Goal: Task Accomplishment & Management: Complete application form

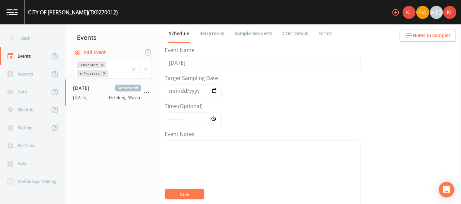
scroll to position [124, 0]
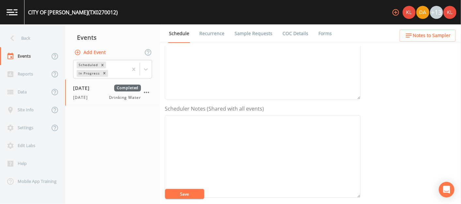
click at [12, 18] on link at bounding box center [12, 12] width 24 height 24
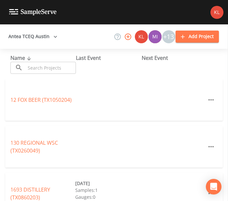
click at [61, 71] on input "text" at bounding box center [50, 68] width 51 height 12
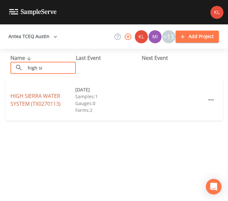
type input "high si"
click at [20, 102] on link "HIGH SIERRA WATER SYSTEM (TX0270113)" at bounding box center [35, 100] width 50 height 15
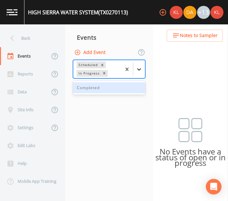
click at [141, 74] on div at bounding box center [139, 70] width 12 height 12
click at [125, 91] on div "Completed" at bounding box center [109, 87] width 72 height 11
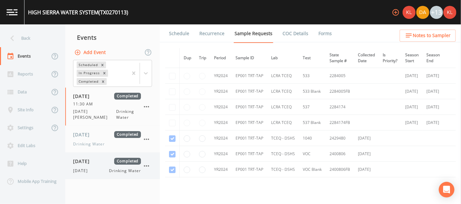
click at [109, 153] on div "[DATE] Completed [DATE] Drinking Water" at bounding box center [112, 166] width 95 height 26
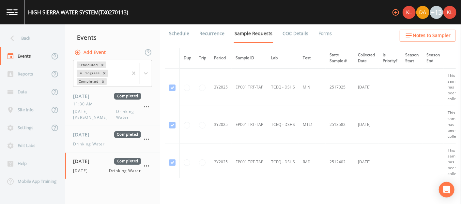
scroll to position [545, 0]
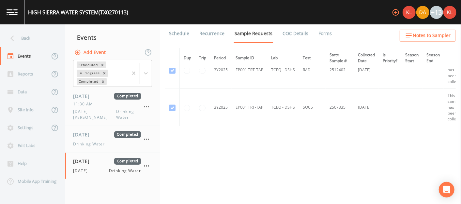
click at [310, 36] on li "Forms" at bounding box center [320, 33] width 23 height 18
click at [317, 36] on link "Forms" at bounding box center [324, 33] width 15 height 18
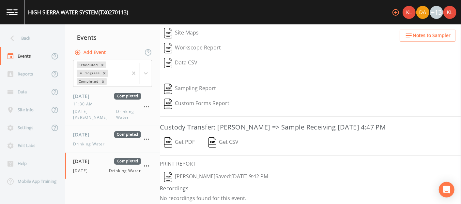
scroll to position [107, 0]
click at [178, 177] on button "[PERSON_NAME]  Saved: [DATE] 9:42 PM" at bounding box center [216, 177] width 112 height 15
click at [13, 14] on img at bounding box center [12, 12] width 11 height 6
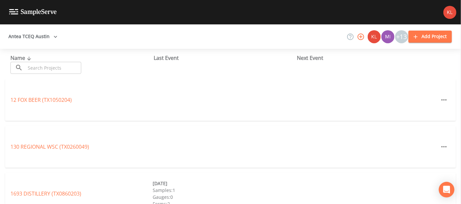
click at [64, 73] on input "text" at bounding box center [53, 68] width 56 height 12
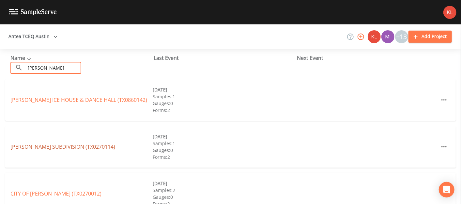
type input "bert"
click at [61, 145] on link "BERTRAM WOODS SUBDIVISION (TX0270114)" at bounding box center [62, 146] width 105 height 7
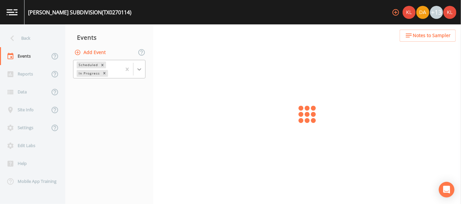
click at [137, 73] on div at bounding box center [139, 70] width 12 height 12
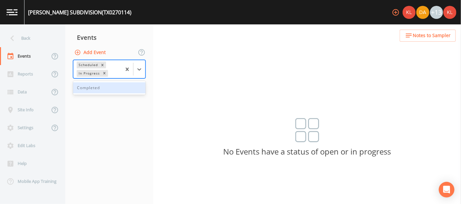
click at [134, 85] on div "Completed" at bounding box center [109, 87] width 72 height 11
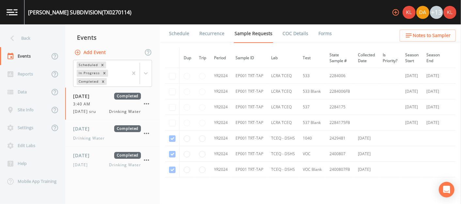
click at [317, 31] on link "Forms" at bounding box center [324, 33] width 15 height 18
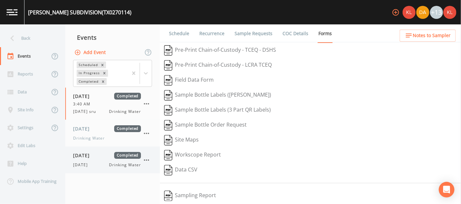
click at [83, 152] on span "[DATE]" at bounding box center [83, 155] width 21 height 7
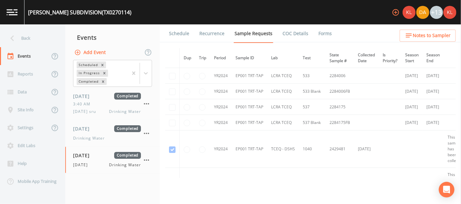
click at [317, 37] on link "Forms" at bounding box center [324, 33] width 15 height 18
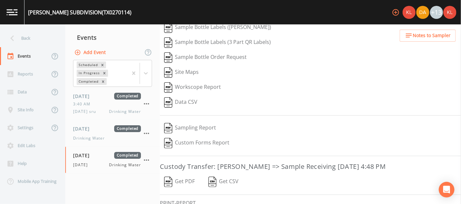
scroll to position [107, 0]
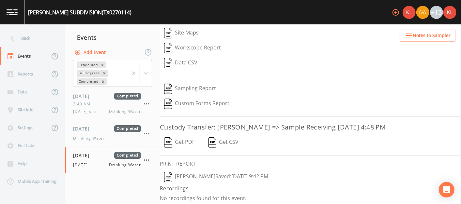
click at [195, 174] on button "[PERSON_NAME]  Saved: [DATE] 9:42 PM" at bounding box center [216, 177] width 112 height 15
click at [13, 12] on img at bounding box center [12, 12] width 11 height 6
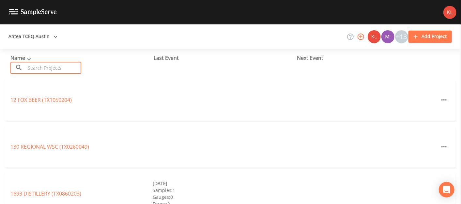
click at [67, 72] on input "text" at bounding box center [53, 68] width 56 height 12
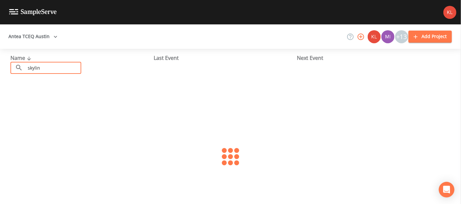
type input "skyline"
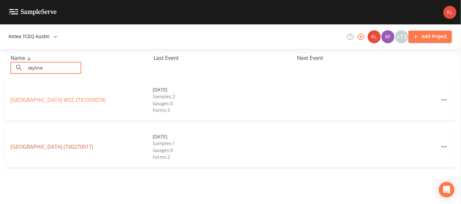
click at [89, 147] on link "SKYLINE TERRACE SUBDIVISION (TX0270017)" at bounding box center [51, 146] width 83 height 7
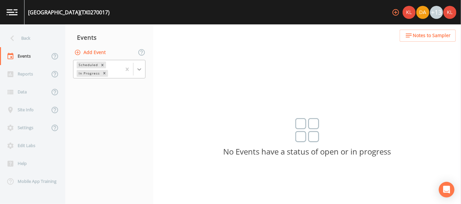
click at [142, 69] on icon at bounding box center [139, 69] width 7 height 7
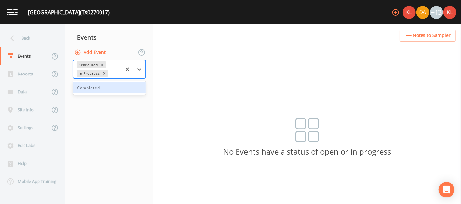
click at [126, 91] on div "Completed" at bounding box center [109, 87] width 72 height 11
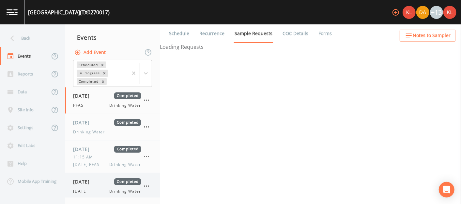
click at [94, 179] on span "[DATE]" at bounding box center [83, 182] width 21 height 7
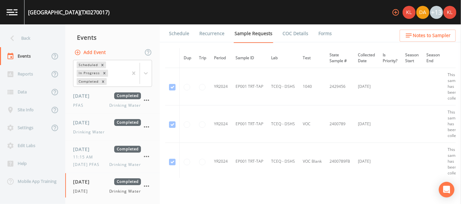
click at [327, 34] on link "Forms" at bounding box center [324, 33] width 15 height 18
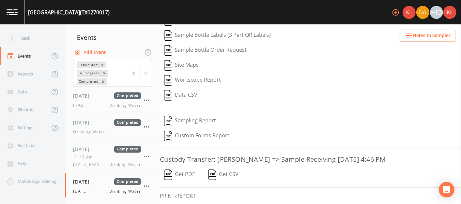
scroll to position [83, 0]
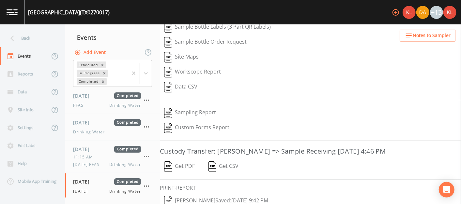
click at [192, 196] on button "[PERSON_NAME]  Saved: [DATE] 9:42 PM" at bounding box center [216, 201] width 112 height 15
click at [12, 18] on link at bounding box center [12, 12] width 24 height 24
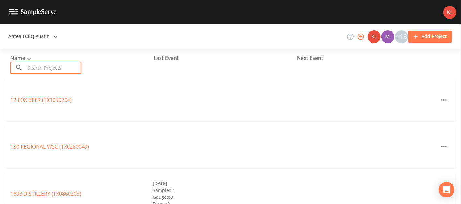
click at [53, 71] on input "text" at bounding box center [53, 68] width 56 height 12
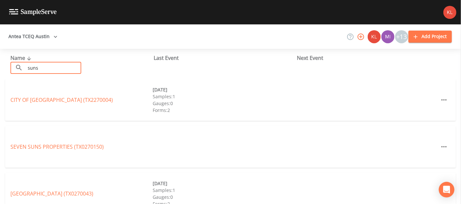
type input "sunset"
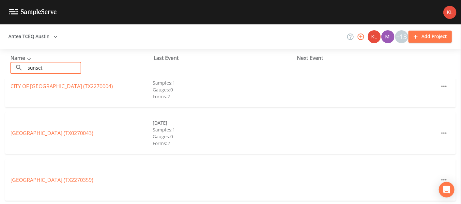
scroll to position [16, 0]
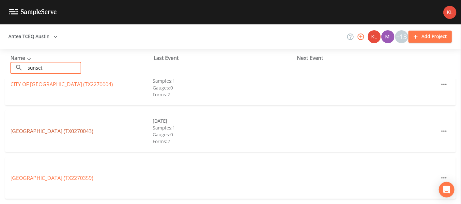
click at [81, 132] on link "SUNSET HILLS SUBDIVISION (TX0270043)" at bounding box center [51, 131] width 83 height 7
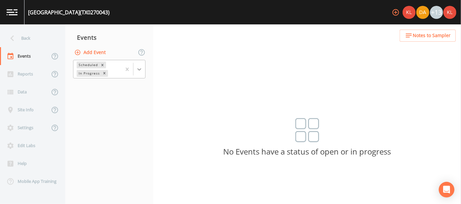
click at [140, 72] on div at bounding box center [139, 70] width 12 height 12
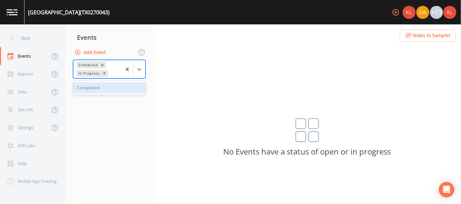
click at [128, 86] on div "Completed" at bounding box center [109, 87] width 72 height 11
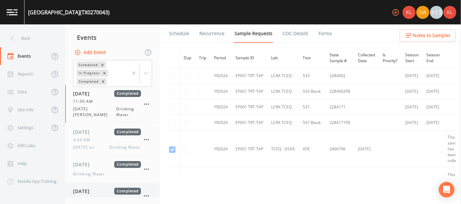
click at [105, 192] on div "[DATE] Completed [DATE] Drinking Water" at bounding box center [107, 196] width 68 height 16
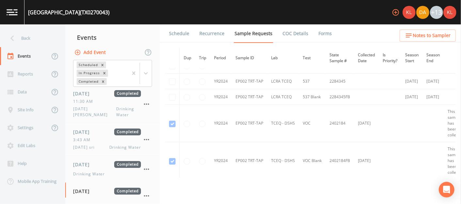
scroll to position [166, 0]
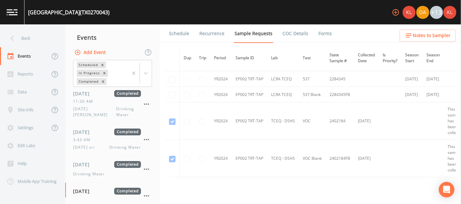
click at [321, 31] on link "Forms" at bounding box center [324, 33] width 15 height 18
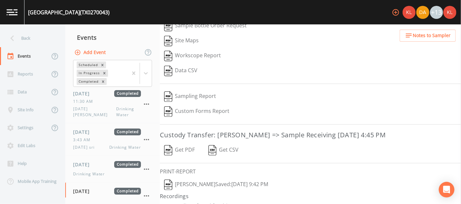
scroll to position [107, 0]
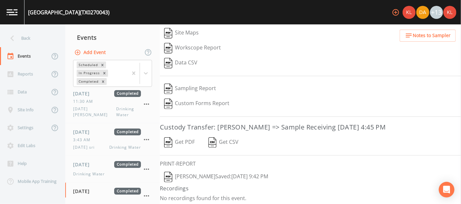
click at [203, 172] on button "[PERSON_NAME]  Saved: [DATE] 9:42 PM" at bounding box center [216, 177] width 112 height 15
click at [16, 7] on link at bounding box center [12, 12] width 24 height 24
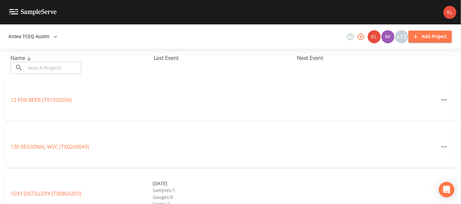
click at [46, 67] on input "text" at bounding box center [53, 68] width 56 height 12
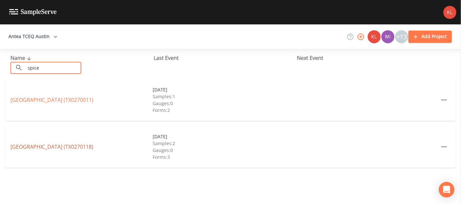
type input "spice"
click at [47, 147] on link "SPICEWOOD ESTATES (TX0270118)" at bounding box center [51, 146] width 83 height 7
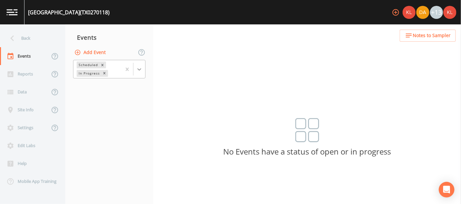
click at [144, 71] on div at bounding box center [139, 70] width 12 height 12
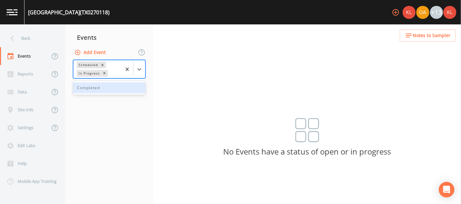
click at [131, 89] on div "Completed" at bounding box center [109, 87] width 72 height 11
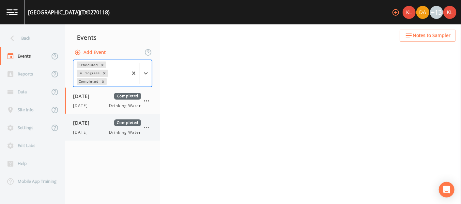
click at [128, 127] on div "09/09/2025 Completed 9/9/25 Drinking Water" at bounding box center [107, 128] width 68 height 16
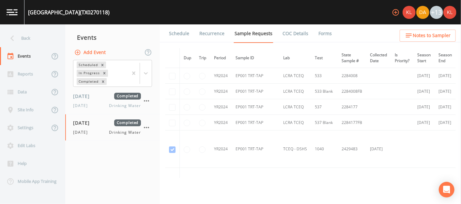
click at [317, 34] on link "Forms" at bounding box center [324, 33] width 15 height 18
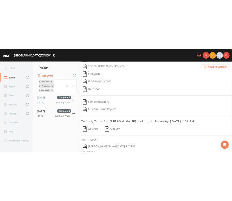
scroll to position [107, 0]
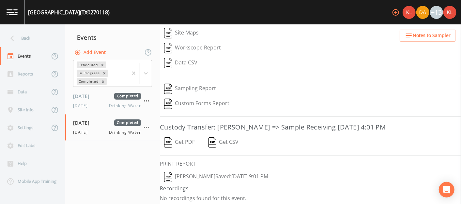
click at [194, 140] on button "Get PDF" at bounding box center [179, 142] width 39 height 15
click at [170, 176] on img "button" at bounding box center [168, 177] width 8 height 10
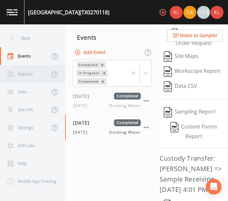
scroll to position [146, 0]
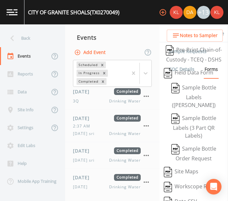
click at [24, 14] on link at bounding box center [12, 12] width 24 height 24
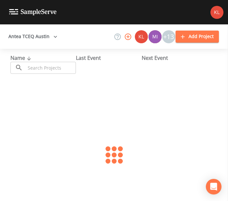
click at [68, 68] on input "text" at bounding box center [50, 68] width 51 height 12
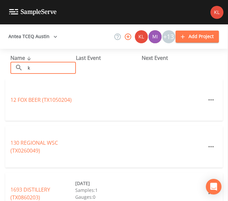
click at [68, 68] on input "k" at bounding box center [50, 68] width 51 height 12
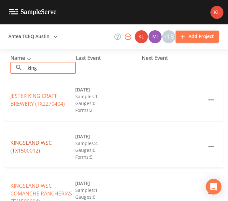
type input "king"
click at [27, 147] on link "[GEOGRAPHIC_DATA] (TX1500012)" at bounding box center [30, 147] width 41 height 15
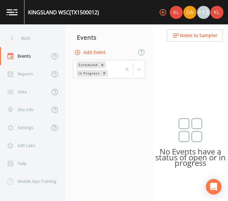
click at [135, 79] on div "Scheduled In Progress" at bounding box center [109, 69] width 88 height 20
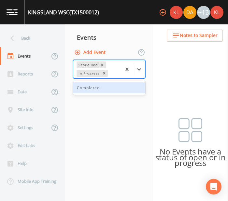
click at [138, 75] on div at bounding box center [133, 69] width 24 height 18
click at [131, 81] on div "Completed" at bounding box center [109, 88] width 72 height 14
click at [119, 92] on div "Completed" at bounding box center [109, 87] width 72 height 11
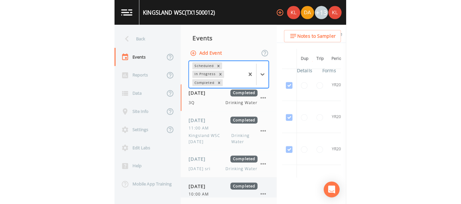
scroll to position [39, 0]
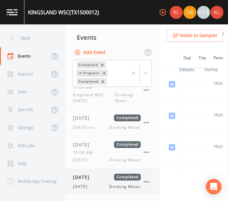
click at [92, 172] on div "[DATE] Completed [DATE] Drinking Water" at bounding box center [112, 182] width 95 height 26
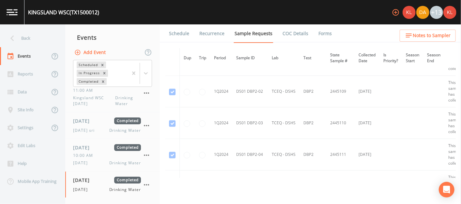
scroll to position [533, 0]
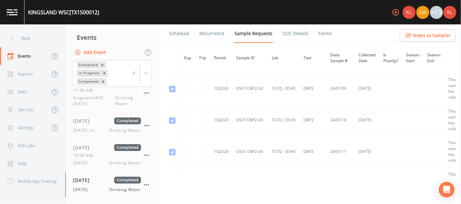
click at [228, 35] on link "Forms" at bounding box center [324, 33] width 15 height 18
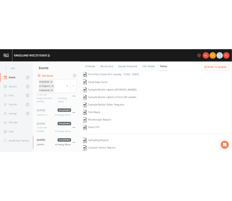
scroll to position [92, 0]
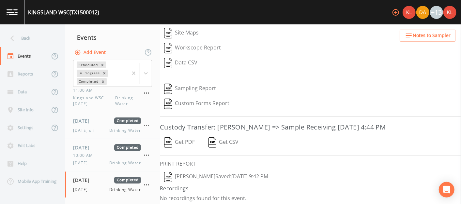
click at [204, 172] on button "[PERSON_NAME]  Saved: [DATE] 9:42 PM" at bounding box center [216, 177] width 112 height 15
click at [17, 11] on img at bounding box center [12, 12] width 11 height 6
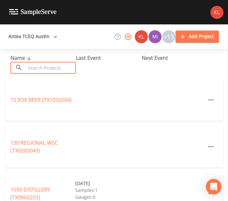
click at [56, 70] on input "text" at bounding box center [50, 68] width 51 height 12
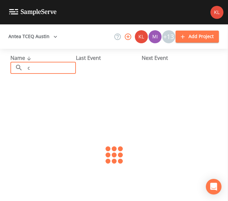
click at [56, 70] on input "c" at bounding box center [50, 68] width 51 height 12
type input "city of [PERSON_NAME]"
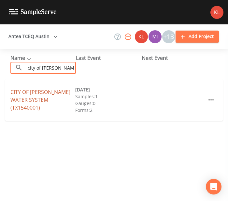
click at [35, 96] on link "CITY OF [PERSON_NAME] WATER SYSTEM (TX1540001)" at bounding box center [40, 100] width 60 height 23
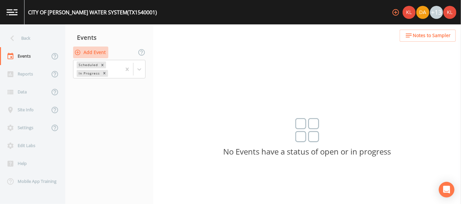
click at [84, 56] on button "Add Event" at bounding box center [90, 53] width 35 height 12
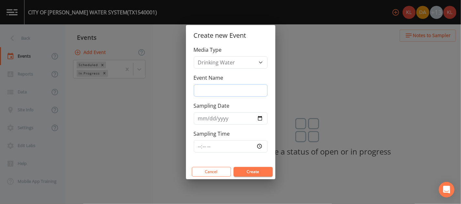
click at [228, 91] on input "Event Name" at bounding box center [231, 90] width 74 height 12
type input "[DATE]"
click at [228, 115] on input "Sampling Date" at bounding box center [231, 118] width 74 height 12
type input "[DATE]"
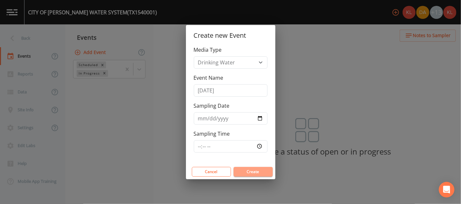
click at [228, 170] on button "Create" at bounding box center [252, 172] width 39 height 10
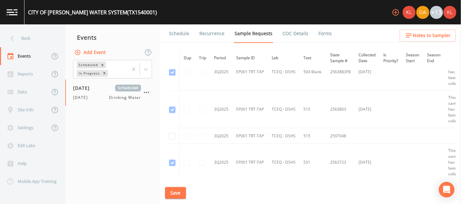
scroll to position [2042, 0]
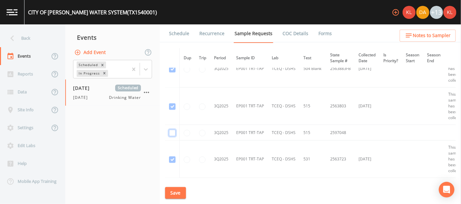
click at [171, 130] on input "checkbox" at bounding box center [172, 133] width 7 height 7
checkbox input "true"
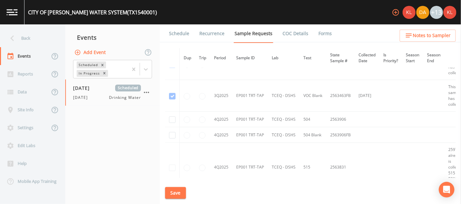
scroll to position [1884, 0]
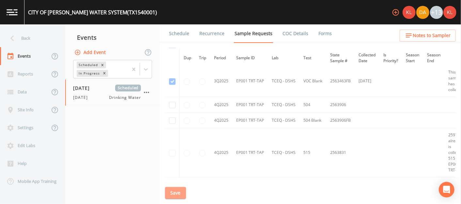
click at [180, 192] on button "Save" at bounding box center [175, 193] width 21 height 12
click at [177, 35] on link "Schedule" at bounding box center [179, 33] width 22 height 18
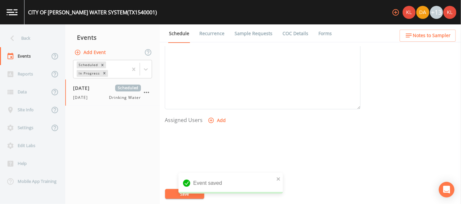
scroll to position [216, 0]
click at [221, 112] on button "Add" at bounding box center [217, 117] width 22 height 12
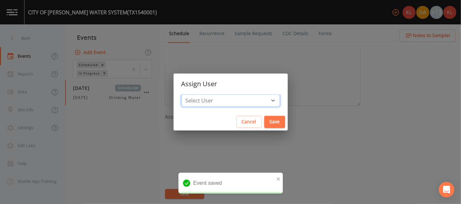
click at [228, 96] on select "Select User [PERSON_NAME] [PERSON_NAME] [PERSON_NAME] [PERSON_NAME] [PERSON_NAM…" at bounding box center [230, 101] width 98 height 12
select select "cc3a99b6-42a3-44aa-bed9-88599eb009c7"
click at [202, 95] on select "Select User [PERSON_NAME] [PERSON_NAME] [PERSON_NAME] [PERSON_NAME] [PERSON_NAM…" at bounding box center [230, 101] width 98 height 12
click at [228, 121] on button "Save" at bounding box center [274, 122] width 21 height 12
select select
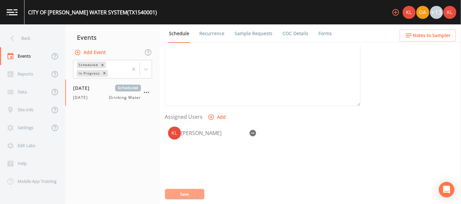
click at [173, 194] on button "Save" at bounding box center [184, 194] width 39 height 10
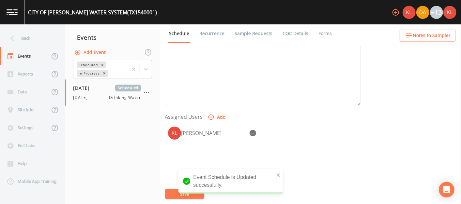
click at [15, 15] on img at bounding box center [12, 12] width 11 height 6
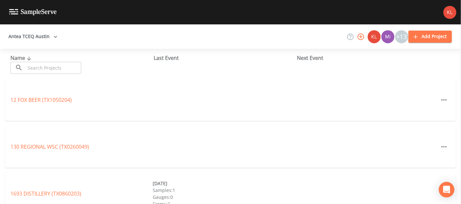
click at [70, 66] on input "text" at bounding box center [53, 68] width 56 height 12
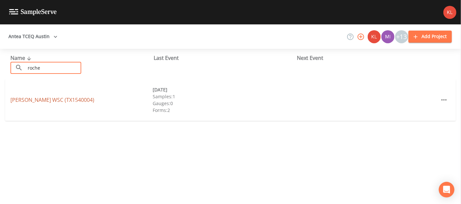
type input "roche"
click at [55, 97] on link "[PERSON_NAME] WSC (TX1540004)" at bounding box center [52, 100] width 84 height 7
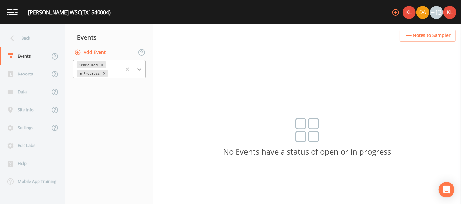
click at [142, 72] on icon at bounding box center [139, 69] width 7 height 7
click at [100, 50] on button "Add Event" at bounding box center [90, 53] width 35 height 12
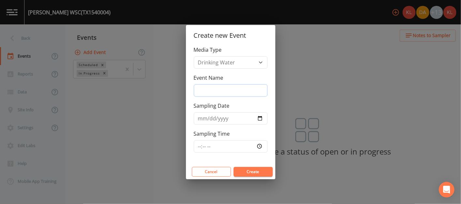
click at [226, 84] on input "Event Name" at bounding box center [231, 90] width 74 height 12
type input "[DATE]"
click at [228, 118] on input "Sampling Date" at bounding box center [231, 118] width 74 height 12
type input "[DATE]"
click at [228, 169] on button "Create" at bounding box center [252, 172] width 39 height 10
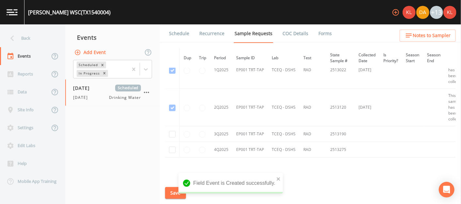
scroll to position [656, 0]
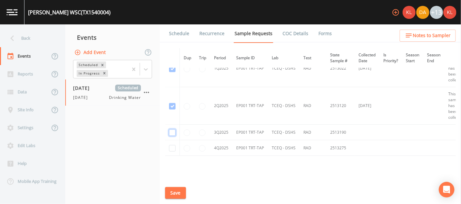
click at [170, 131] on input "checkbox" at bounding box center [172, 133] width 7 height 7
checkbox input "true"
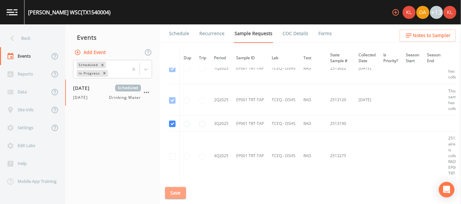
click at [173, 191] on button "Save" at bounding box center [175, 193] width 21 height 12
click at [182, 33] on link "Schedule" at bounding box center [179, 33] width 22 height 18
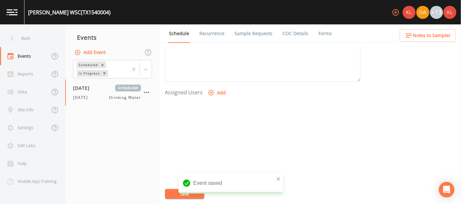
scroll to position [240, 0]
click at [218, 93] on button "Add" at bounding box center [217, 93] width 22 height 12
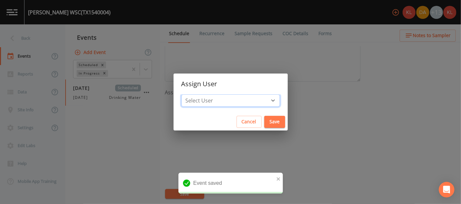
click at [228, 98] on select "Select User [PERSON_NAME] [PERSON_NAME] [PERSON_NAME] [PERSON_NAME] [PERSON_NAM…" at bounding box center [230, 101] width 98 height 12
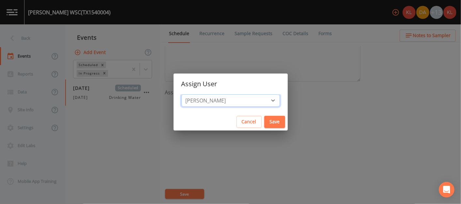
click at [202, 95] on select "Select User [PERSON_NAME] [PERSON_NAME] [PERSON_NAME] [PERSON_NAME] [PERSON_NAM…" at bounding box center [230, 101] width 98 height 12
click at [226, 100] on select "Select User [PERSON_NAME] [PERSON_NAME] [PERSON_NAME] [PERSON_NAME] [PERSON_NAM…" at bounding box center [230, 101] width 98 height 12
select select "cc3a99b6-42a3-44aa-bed9-88599eb009c7"
click at [202, 95] on select "Select User [PERSON_NAME] [PERSON_NAME] [PERSON_NAME] [PERSON_NAME] [PERSON_NAM…" at bounding box center [230, 101] width 98 height 12
click at [228, 124] on button "Save" at bounding box center [274, 122] width 21 height 12
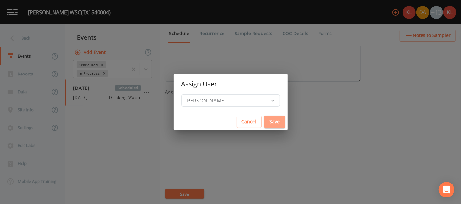
select select
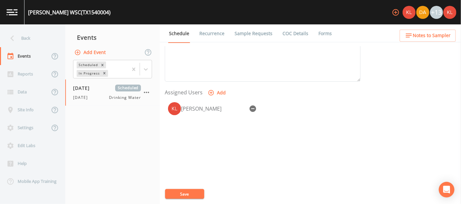
click at [196, 197] on button "Save" at bounding box center [184, 194] width 39 height 10
click at [20, 14] on link at bounding box center [12, 12] width 24 height 24
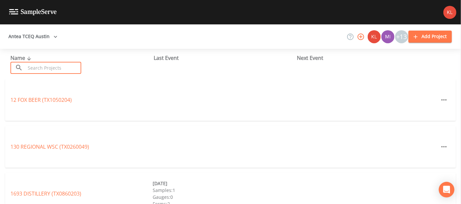
click at [44, 68] on input "text" at bounding box center [53, 68] width 56 height 12
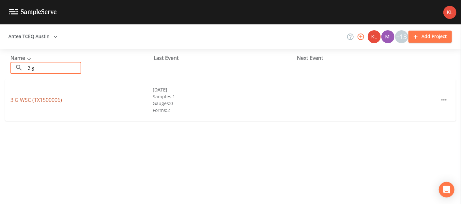
type input "3 g"
click at [24, 103] on link "3 G WSC (TX1500006)" at bounding box center [36, 100] width 52 height 7
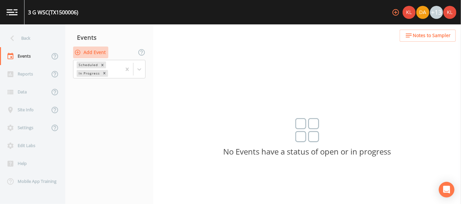
click at [100, 48] on button "Add Event" at bounding box center [90, 53] width 35 height 12
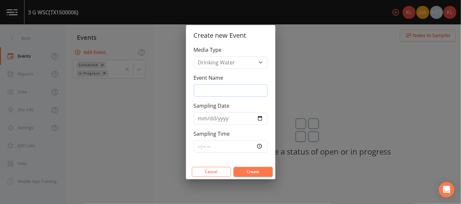
click at [216, 88] on input "Event Name" at bounding box center [231, 90] width 74 height 12
type input "[DATE]"
click at [228, 117] on input "Sampling Date" at bounding box center [231, 118] width 74 height 12
type input "[DATE]"
click at [228, 167] on button "Create" at bounding box center [252, 172] width 39 height 10
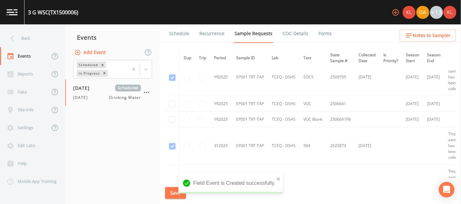
scroll to position [535, 0]
click at [173, 104] on input "checkbox" at bounding box center [172, 104] width 7 height 7
checkbox input "true"
click at [172, 116] on input "checkbox" at bounding box center [172, 119] width 7 height 7
checkbox input "true"
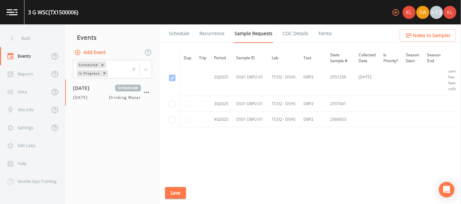
scroll to position [791, 0]
click at [172, 104] on input "checkbox" at bounding box center [172, 104] width 7 height 7
checkbox input "true"
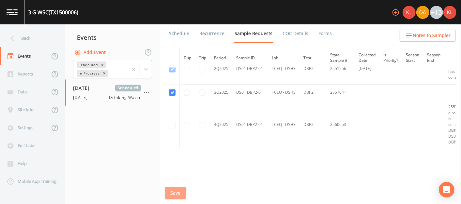
click at [176, 194] on button "Save" at bounding box center [175, 193] width 21 height 12
click at [172, 35] on link "Schedule" at bounding box center [179, 33] width 22 height 18
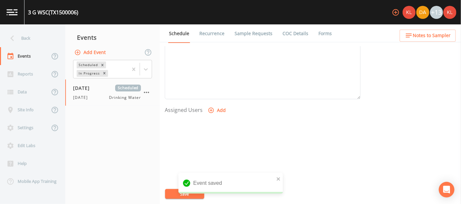
scroll to position [223, 0]
click at [214, 109] on button "Add" at bounding box center [217, 110] width 22 height 12
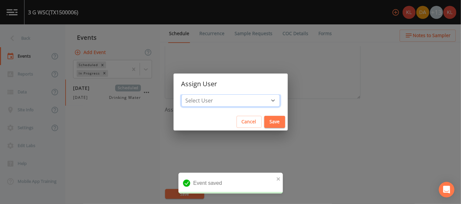
click at [217, 102] on select "Select User [PERSON_NAME] [PERSON_NAME] [PERSON_NAME] [PERSON_NAME] [PERSON_NAM…" at bounding box center [230, 101] width 98 height 12
select select "cc3a99b6-42a3-44aa-bed9-88599eb009c7"
click at [202, 95] on select "Select User [PERSON_NAME] [PERSON_NAME] [PERSON_NAME] [PERSON_NAME] [PERSON_NAM…" at bounding box center [230, 101] width 98 height 12
click at [228, 114] on div "Cancel Save" at bounding box center [230, 121] width 114 height 17
click at [228, 120] on button "Save" at bounding box center [274, 122] width 21 height 12
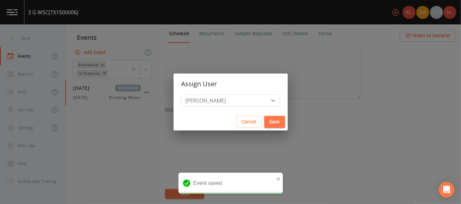
select select
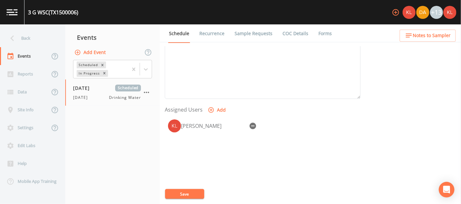
click at [180, 195] on button "Save" at bounding box center [184, 194] width 39 height 10
click at [20, 18] on link at bounding box center [12, 12] width 24 height 24
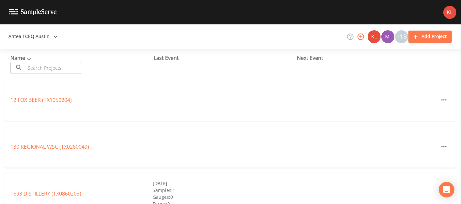
click at [61, 72] on input "text" at bounding box center [53, 68] width 56 height 12
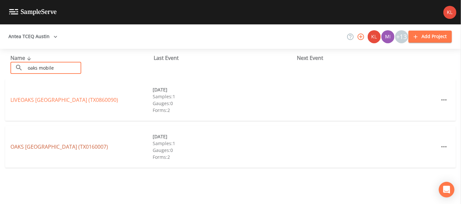
type input "oaks mobile"
click at [78, 150] on link "[GEOGRAPHIC_DATA] (TX0160007)" at bounding box center [58, 146] width 97 height 7
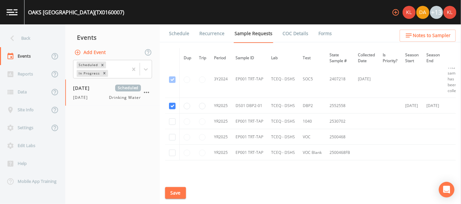
scroll to position [375, 0]
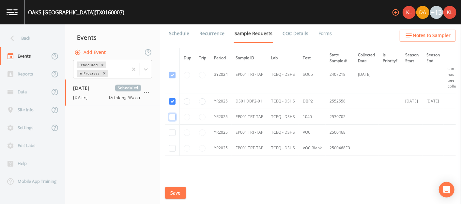
click at [171, 117] on input "checkbox" at bounding box center [172, 117] width 7 height 7
checkbox input "true"
click at [172, 132] on input "checkbox" at bounding box center [172, 133] width 7 height 7
checkbox input "true"
click at [173, 148] on input "checkbox" at bounding box center [172, 148] width 7 height 7
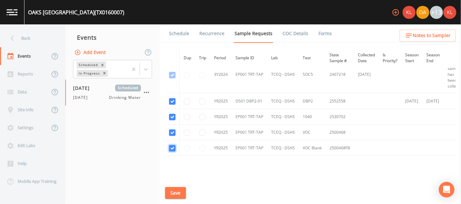
checkbox input "true"
click at [180, 190] on button "Save" at bounding box center [175, 193] width 21 height 12
click at [170, 30] on link "Schedule" at bounding box center [179, 33] width 22 height 18
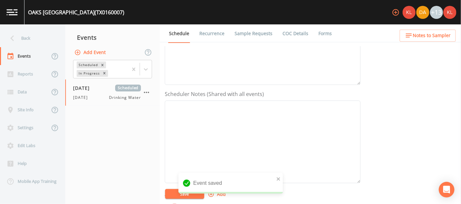
scroll to position [218, 0]
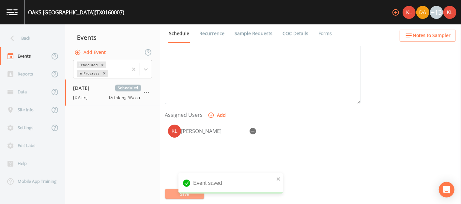
click at [173, 194] on button "Save" at bounding box center [184, 194] width 39 height 10
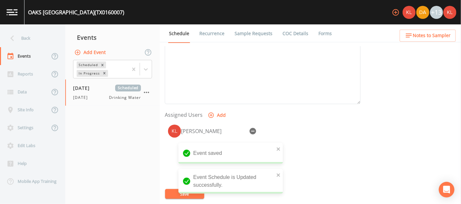
click at [12, 17] on link at bounding box center [12, 12] width 24 height 24
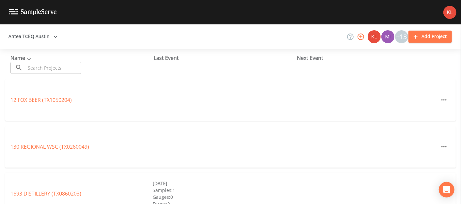
click at [71, 63] on input "text" at bounding box center [53, 68] width 56 height 12
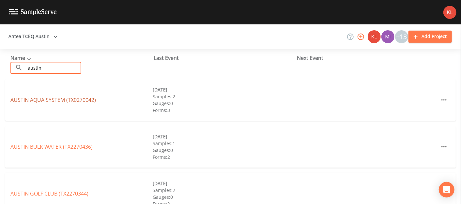
type input "austin"
click at [58, 98] on link "AUSTIN AQUA SYSTEM (TX0270042)" at bounding box center [52, 100] width 85 height 7
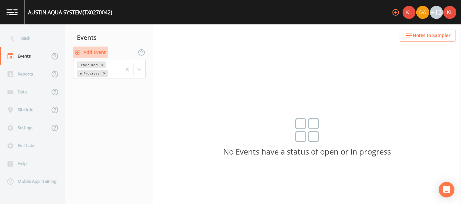
click at [94, 53] on button "Add Event" at bounding box center [90, 53] width 35 height 12
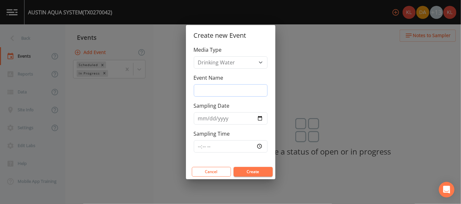
click at [228, 90] on input "Event Name" at bounding box center [231, 90] width 74 height 12
click at [228, 117] on input "Sampling Date" at bounding box center [231, 118] width 74 height 12
type input "[DATE]"
click at [219, 95] on input "Event Name" at bounding box center [231, 90] width 74 height 12
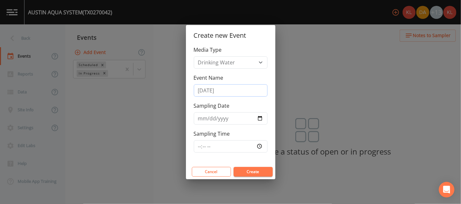
type input "[DATE]"
click at [228, 171] on button "Create" at bounding box center [252, 172] width 39 height 10
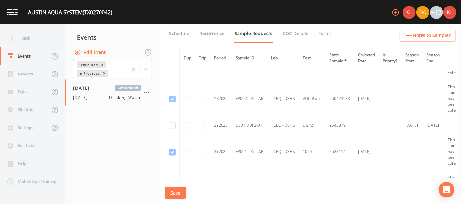
scroll to position [639, 0]
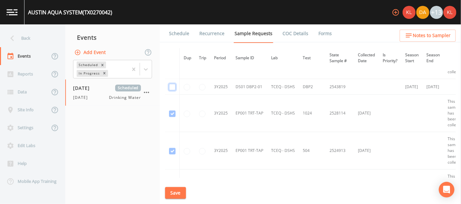
click at [172, 85] on input "checkbox" at bounding box center [172, 87] width 7 height 7
checkbox input "true"
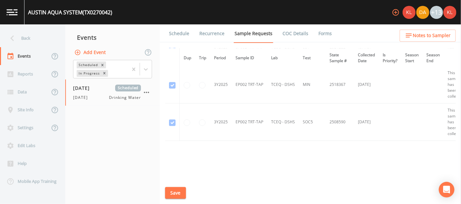
scroll to position [1130, 0]
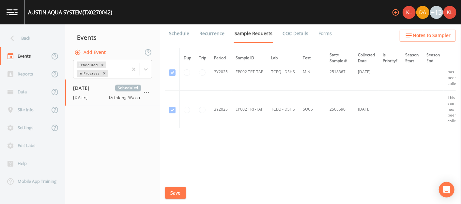
click at [173, 190] on button "Save" at bounding box center [175, 193] width 21 height 12
click at [173, 34] on link "Schedule" at bounding box center [179, 33] width 22 height 18
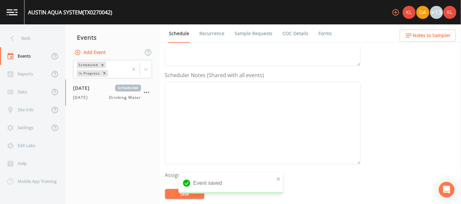
scroll to position [255, 0]
click at [215, 83] on button "Add" at bounding box center [217, 79] width 22 height 12
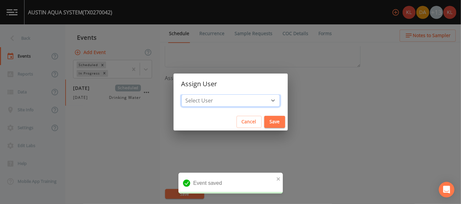
click at [223, 95] on select "Select User [PERSON_NAME] [PERSON_NAME] [PERSON_NAME] [PERSON_NAME] [PERSON_NAM…" at bounding box center [230, 101] width 98 height 12
select select "cc3a99b6-42a3-44aa-bed9-88599eb009c7"
click at [202, 95] on select "Select User [PERSON_NAME] [PERSON_NAME] [PERSON_NAME] [PERSON_NAME] [PERSON_NAM…" at bounding box center [230, 101] width 98 height 12
click at [228, 122] on button "Save" at bounding box center [274, 122] width 21 height 12
select select
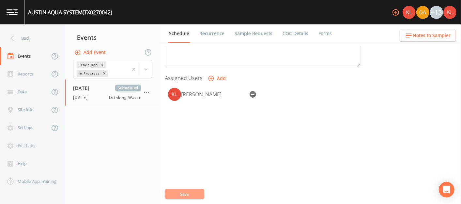
click at [177, 191] on button "Save" at bounding box center [184, 194] width 39 height 10
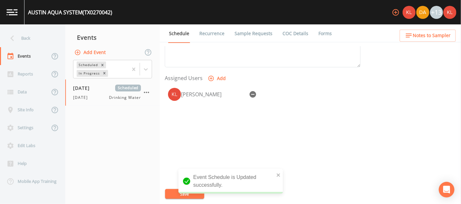
click at [22, 20] on link at bounding box center [12, 12] width 24 height 24
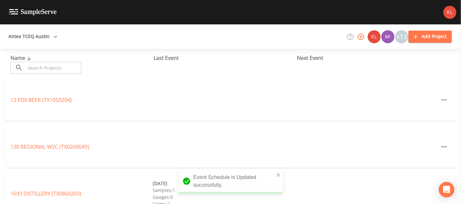
click at [39, 69] on input "text" at bounding box center [53, 68] width 56 height 12
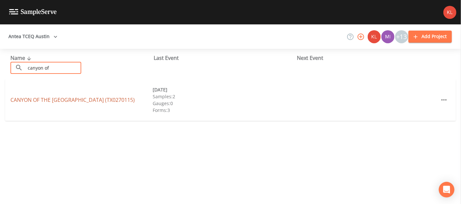
type input "canyon of"
click at [53, 98] on link "CANYON OF THE [GEOGRAPHIC_DATA] (TX0270115)" at bounding box center [72, 100] width 124 height 7
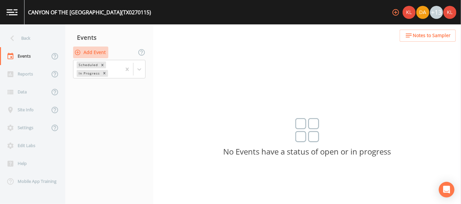
click at [94, 56] on button "Add Event" at bounding box center [90, 53] width 35 height 12
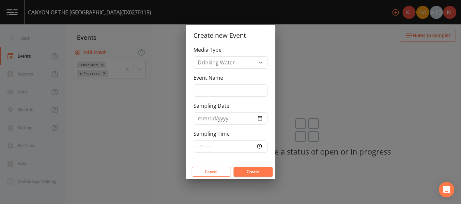
click at [202, 82] on div "Event Name" at bounding box center [231, 85] width 74 height 23
click at [197, 92] on input "Event Name" at bounding box center [231, 90] width 74 height 12
type input "[DATE]"
click at [228, 118] on input "Sampling Date" at bounding box center [231, 118] width 74 height 12
type input "[DATE]"
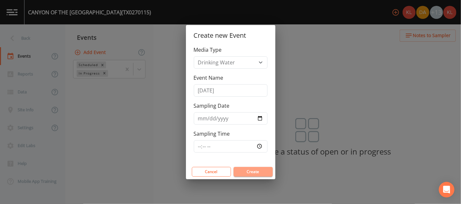
click at [228, 171] on button "Create" at bounding box center [252, 172] width 39 height 10
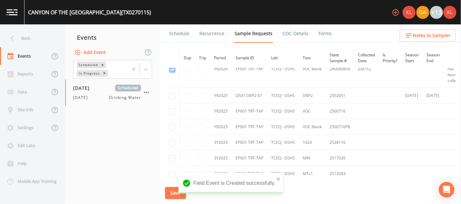
scroll to position [193, 0]
click at [170, 95] on input "checkbox" at bounding box center [172, 96] width 7 height 7
checkbox input "true"
click at [171, 110] on input "checkbox" at bounding box center [172, 111] width 7 height 7
checkbox input "true"
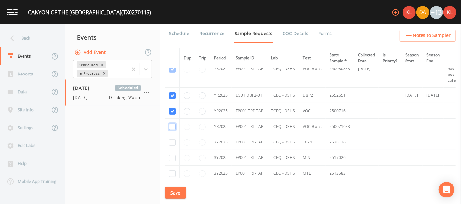
click at [173, 125] on input "checkbox" at bounding box center [172, 127] width 7 height 7
checkbox input "true"
click at [173, 140] on input "checkbox" at bounding box center [172, 143] width 7 height 7
checkbox input "true"
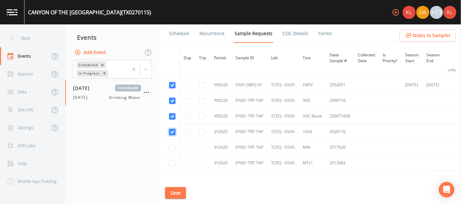
scroll to position [203, 0]
click at [172, 146] on input "checkbox" at bounding box center [172, 148] width 7 height 7
checkbox input "true"
click at [170, 164] on input "checkbox" at bounding box center [172, 164] width 7 height 7
checkbox input "true"
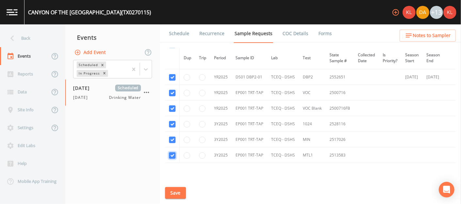
scroll to position [212, 0]
click at [176, 189] on button "Save" at bounding box center [175, 193] width 21 height 12
click at [186, 38] on link "Schedule" at bounding box center [179, 33] width 22 height 18
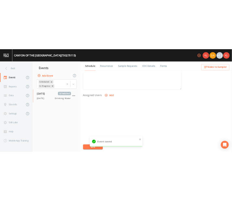
scroll to position [255, 0]
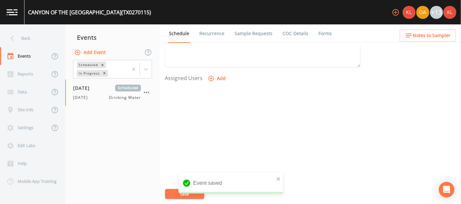
click at [211, 81] on button "Add" at bounding box center [217, 79] width 22 height 12
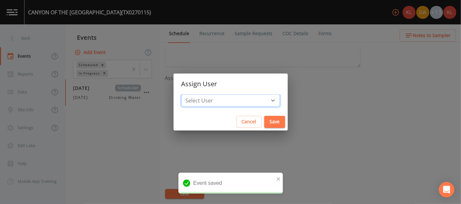
click at [224, 101] on select "Select User [PERSON_NAME] [PERSON_NAME] [PERSON_NAME] [PERSON_NAME] [PERSON_NAM…" at bounding box center [230, 101] width 98 height 12
select select "cc3a99b6-42a3-44aa-bed9-88599eb009c7"
click at [202, 95] on select "Select User [PERSON_NAME] [PERSON_NAME] [PERSON_NAME] [PERSON_NAME] [PERSON_NAM…" at bounding box center [230, 101] width 98 height 12
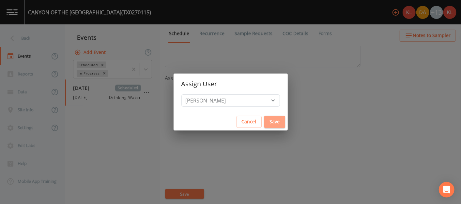
click at [228, 119] on button "Save" at bounding box center [274, 122] width 21 height 12
select select
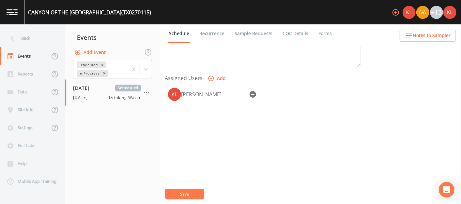
click at [192, 197] on button "Save" at bounding box center [184, 194] width 39 height 10
click at [9, 16] on link at bounding box center [12, 12] width 24 height 24
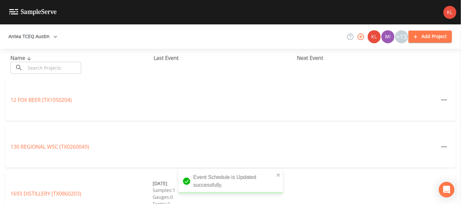
click at [119, 65] on div "Name ​ ​" at bounding box center [81, 64] width 143 height 20
